Goal: Task Accomplishment & Management: Manage account settings

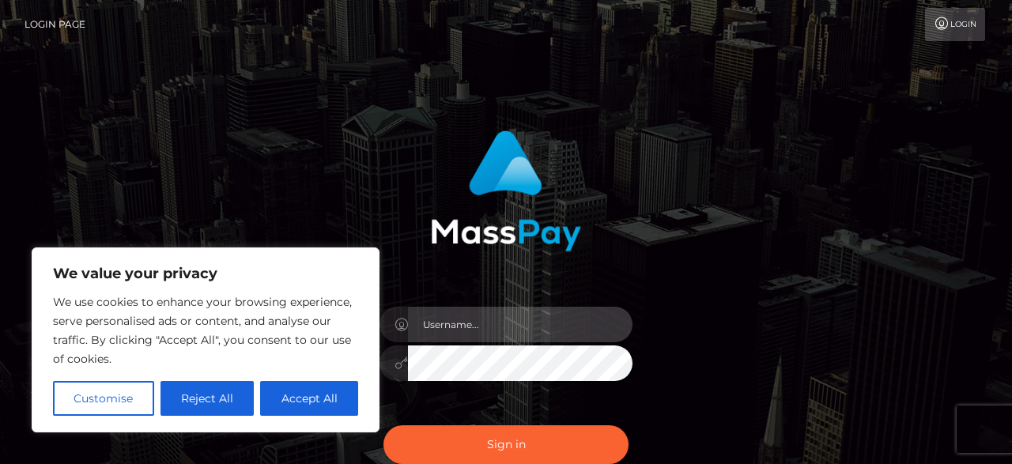
click at [453, 323] on input "text" at bounding box center [520, 325] width 225 height 36
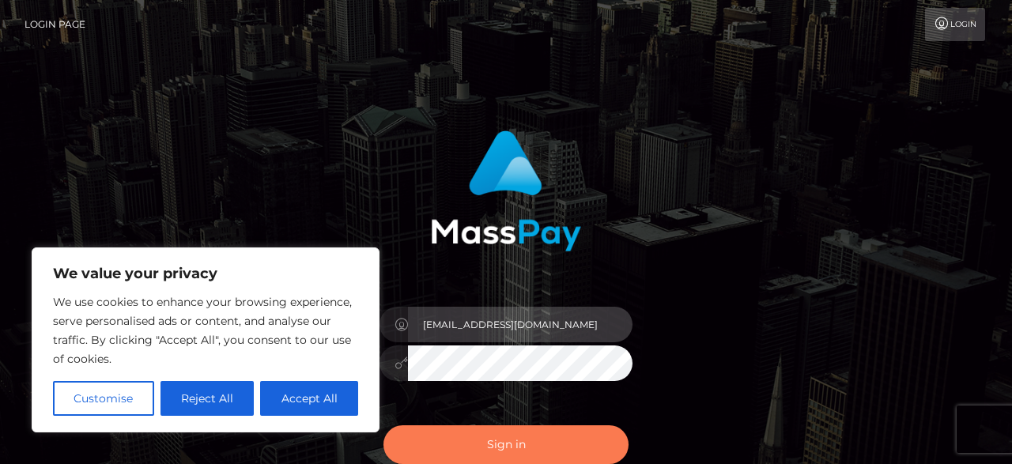
type input "[EMAIL_ADDRESS][DOMAIN_NAME]"
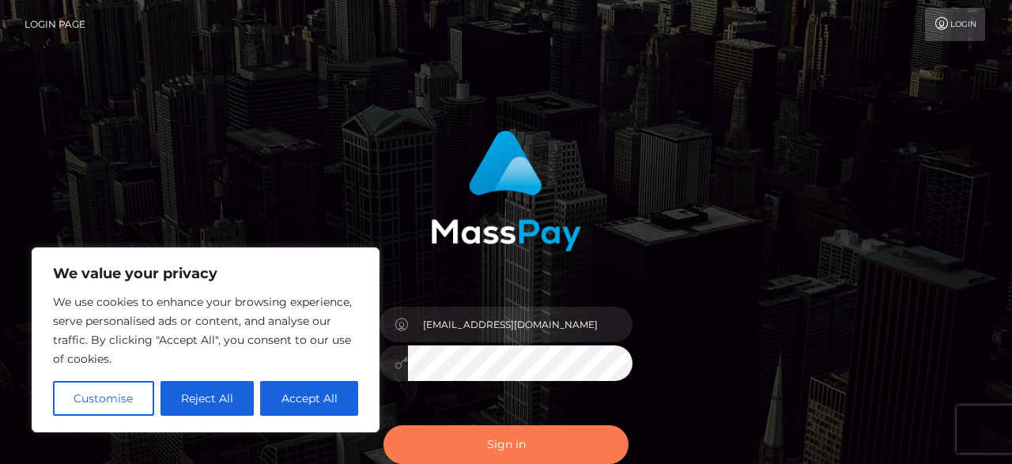
click at [466, 437] on button "Sign in" at bounding box center [506, 445] width 245 height 39
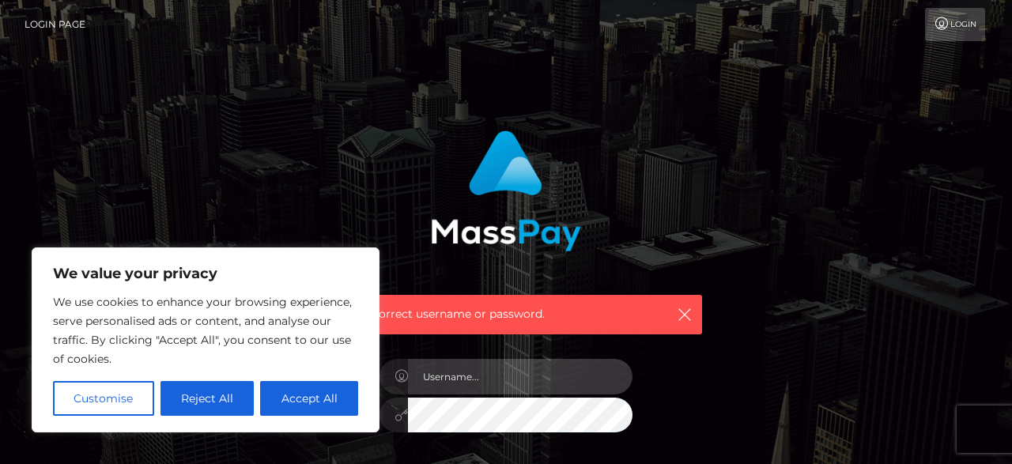
click at [465, 384] on input "text" at bounding box center [520, 377] width 225 height 36
type input "[EMAIL_ADDRESS][DOMAIN_NAME]"
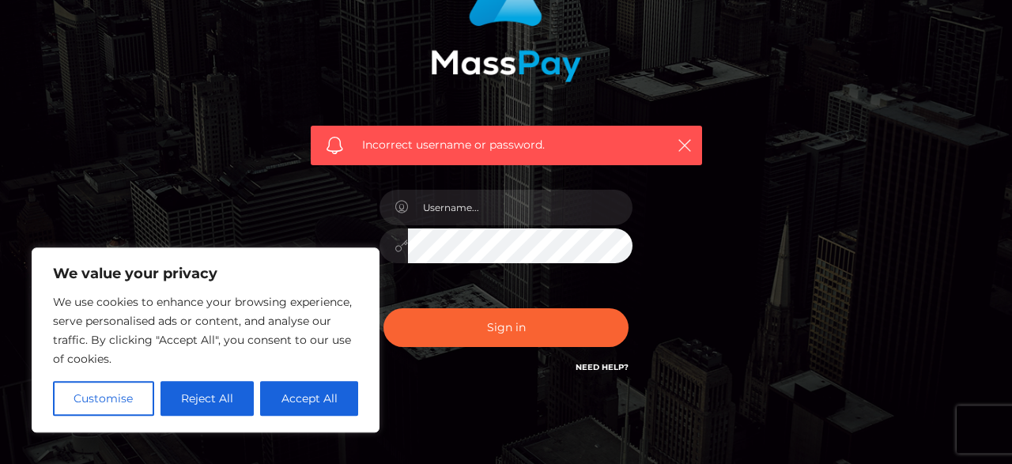
scroll to position [169, 0]
click at [284, 406] on button "Accept All" at bounding box center [309, 398] width 98 height 35
checkbox input "true"
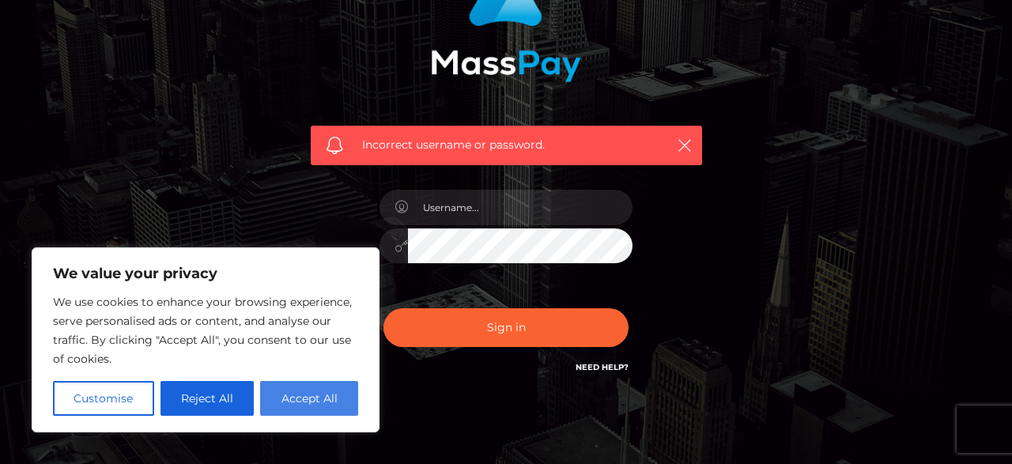
checkbox input "true"
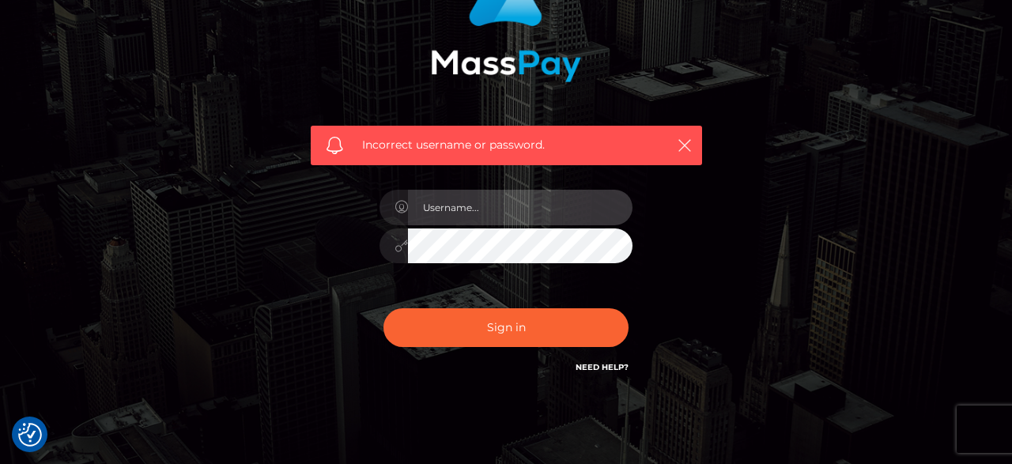
click at [490, 206] on input "text" at bounding box center [520, 208] width 225 height 36
type input "[EMAIL_ADDRESS][DOMAIN_NAME]"
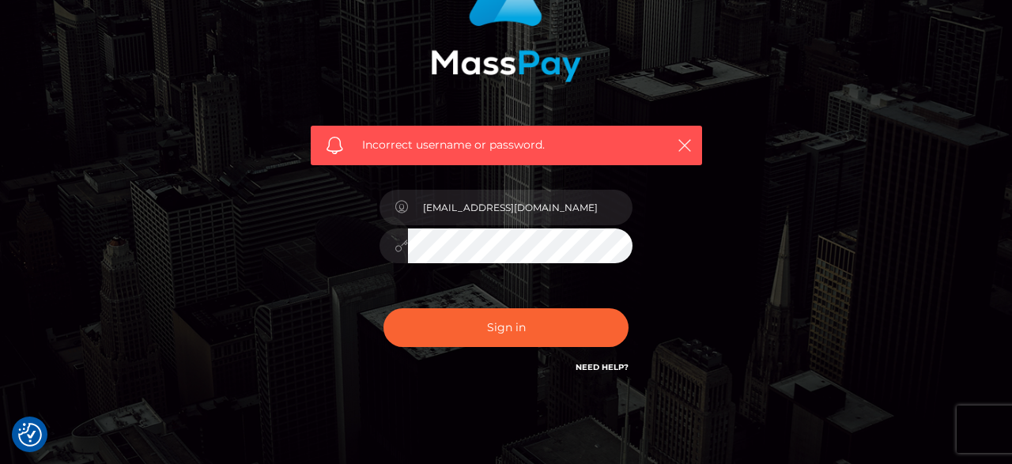
click at [643, 251] on div "[EMAIL_ADDRESS][DOMAIN_NAME]" at bounding box center [506, 238] width 277 height 121
click at [384, 308] on button "Sign in" at bounding box center [506, 327] width 245 height 39
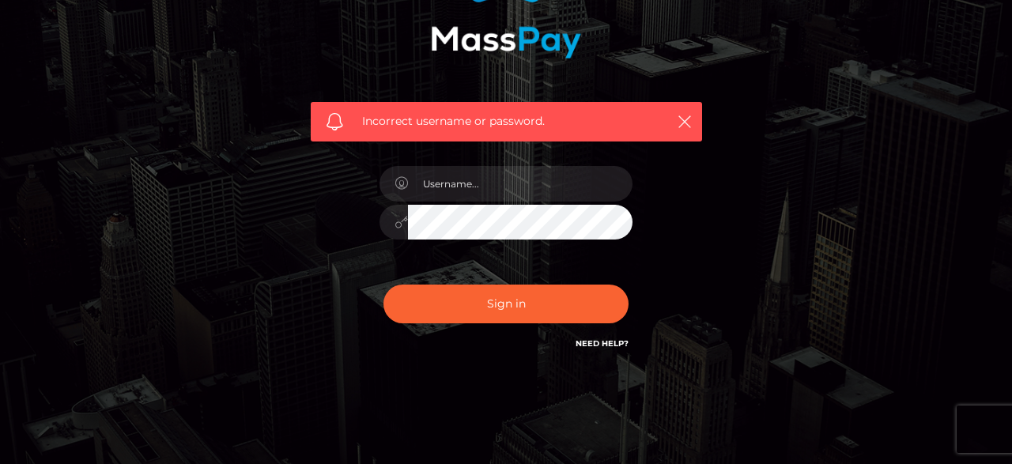
scroll to position [193, 0]
click at [593, 342] on link "Need Help?" at bounding box center [602, 344] width 53 height 10
click at [739, 331] on div "Incorrect username or password." at bounding box center [506, 153] width 902 height 455
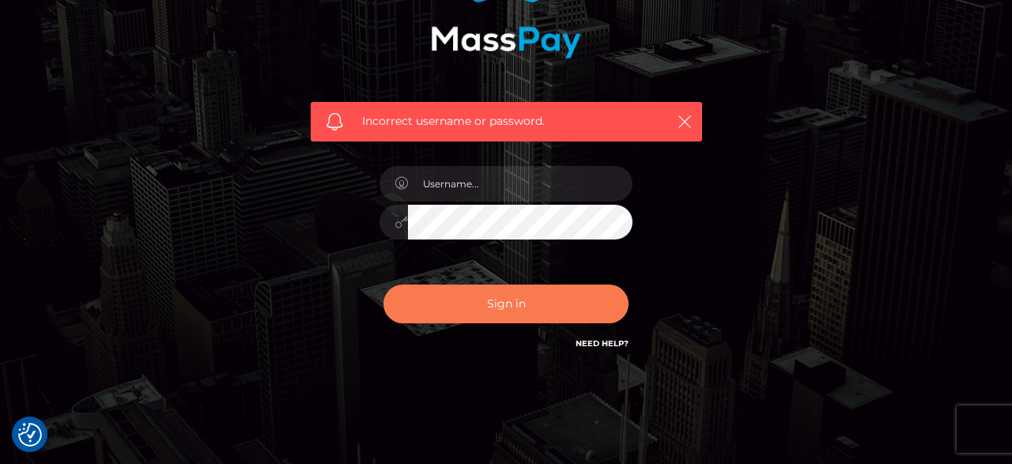
scroll to position [227, 0]
